Goal: Register for event/course

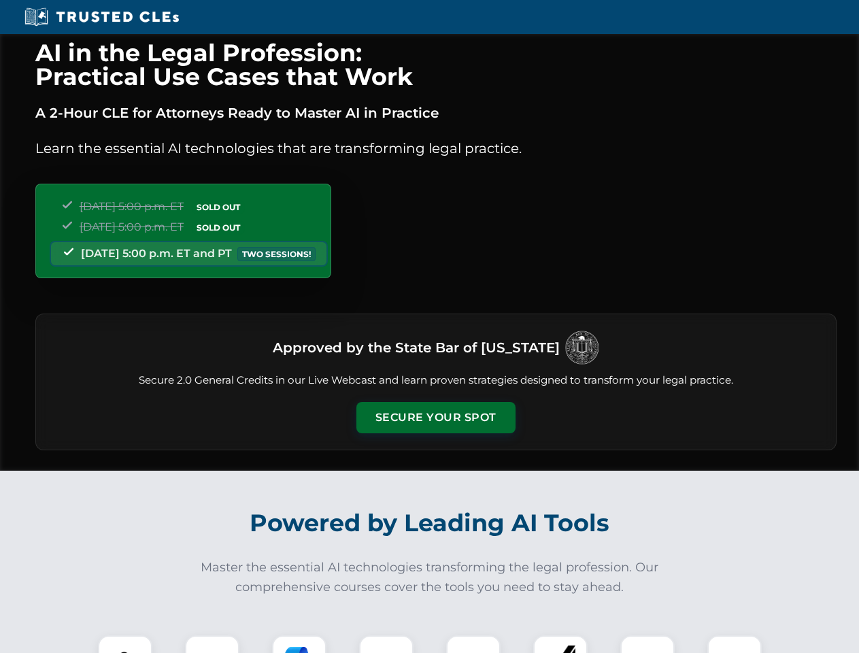
click at [435, 418] on button "Secure Your Spot" at bounding box center [436, 417] width 159 height 31
click at [125, 644] on img at bounding box center [124, 662] width 39 height 39
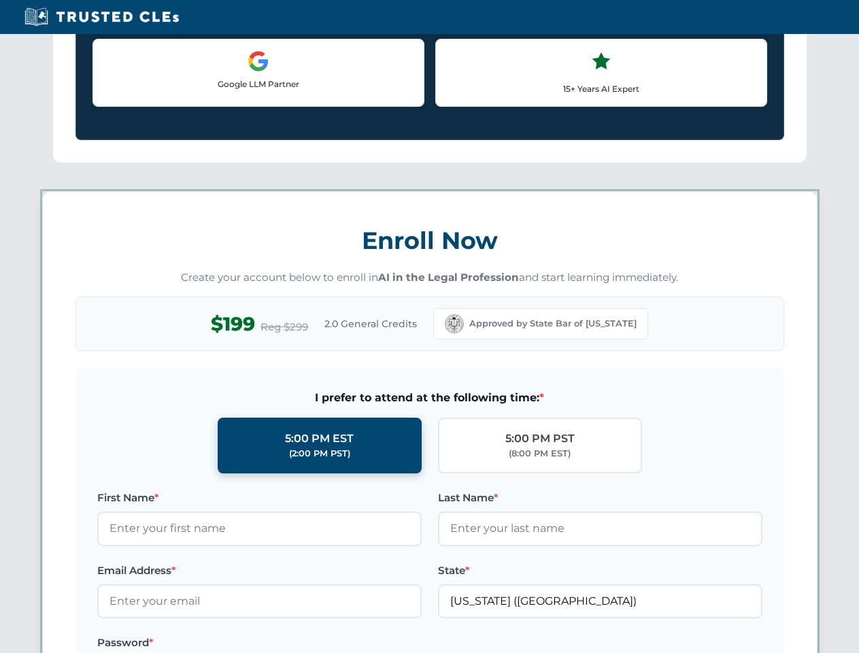
click at [299, 644] on label "Password *" at bounding box center [259, 643] width 325 height 16
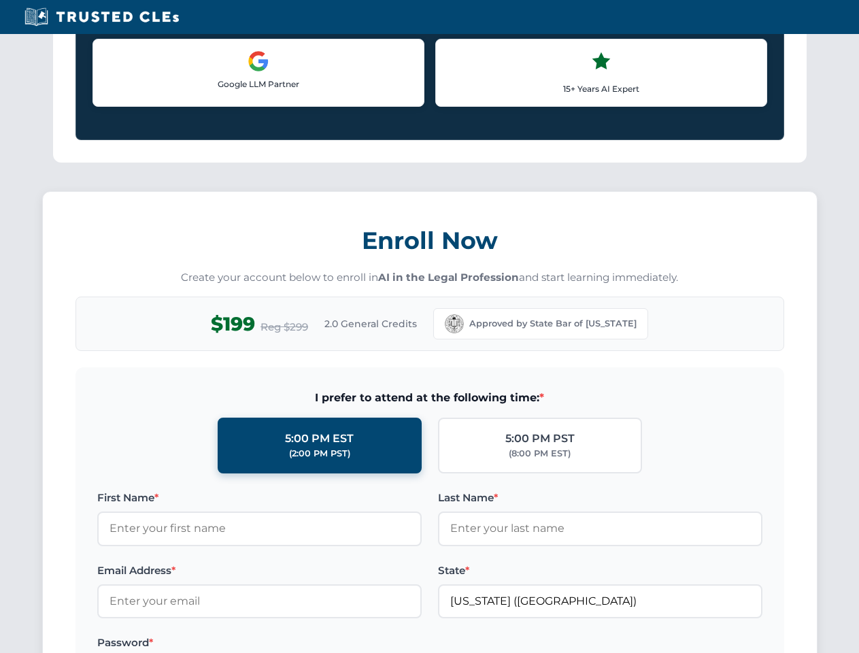
scroll to position [1336, 0]
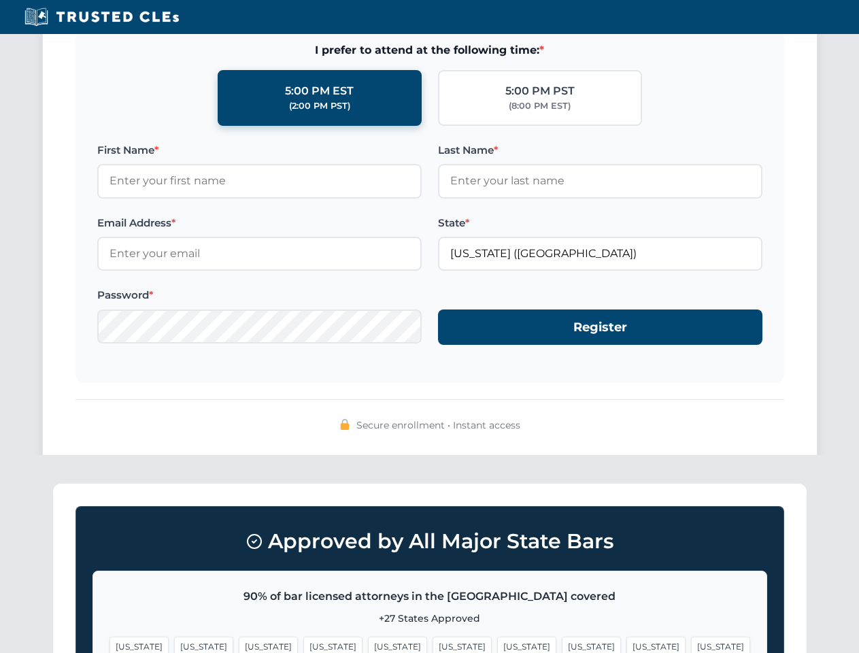
click at [627, 644] on span "[US_STATE]" at bounding box center [656, 647] width 59 height 20
